Goal: Find specific page/section: Find specific page/section

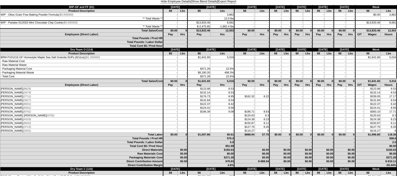
scroll to position [29, 0]
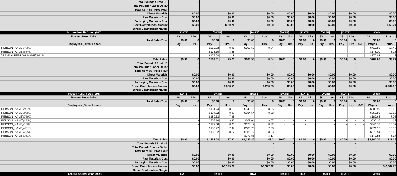
scroll to position [1820, 0]
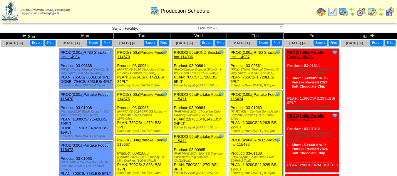
click at [184, 27] on span "FreeFrom (FF)" at bounding box center [209, 28] width 136 height 7
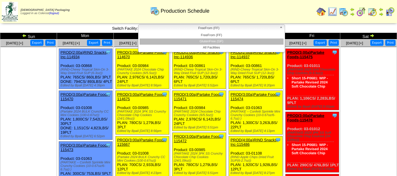
click at [189, 41] on li "GlutenFree (GF)" at bounding box center [211, 41] width 144 height 6
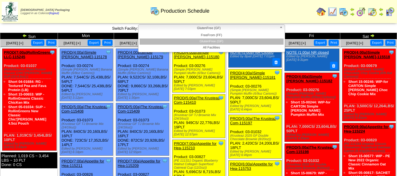
click at [169, 26] on span "GlutenFree (GF)" at bounding box center [209, 28] width 136 height 7
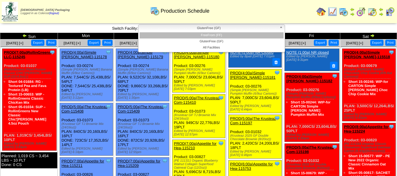
click at [181, 34] on li "FreeFrom (FF)" at bounding box center [211, 35] width 144 height 6
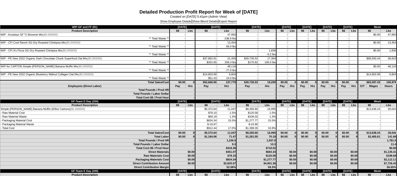
click at [181, 23] on div "Show Employee Details | Show Blend Details | Export Report" at bounding box center [198, 21] width 397 height 6
click at [181, 21] on link "Show Employee Details" at bounding box center [175, 22] width 31 height 4
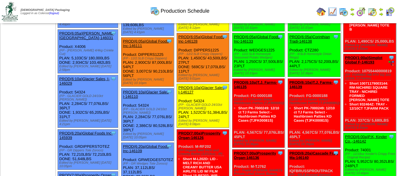
scroll to position [59, 0]
